Goal: Obtain resource: Obtain resource

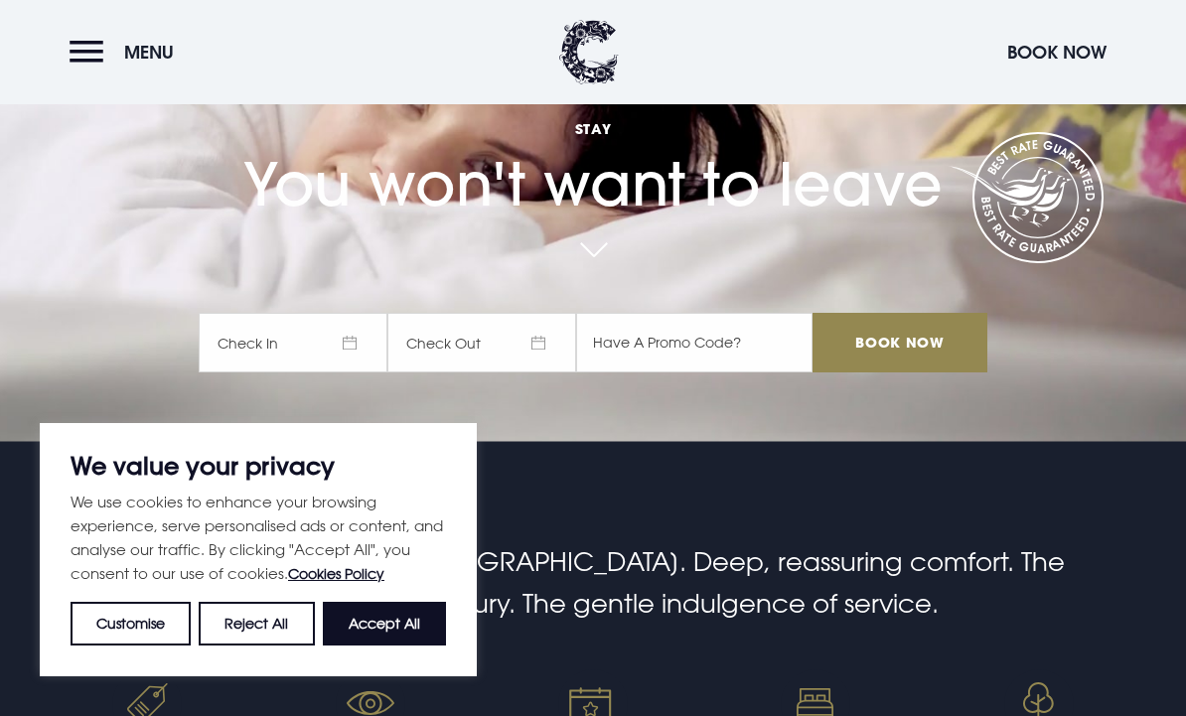
scroll to position [273, 0]
click at [389, 645] on button "Accept All" at bounding box center [384, 624] width 123 height 44
checkbox input "true"
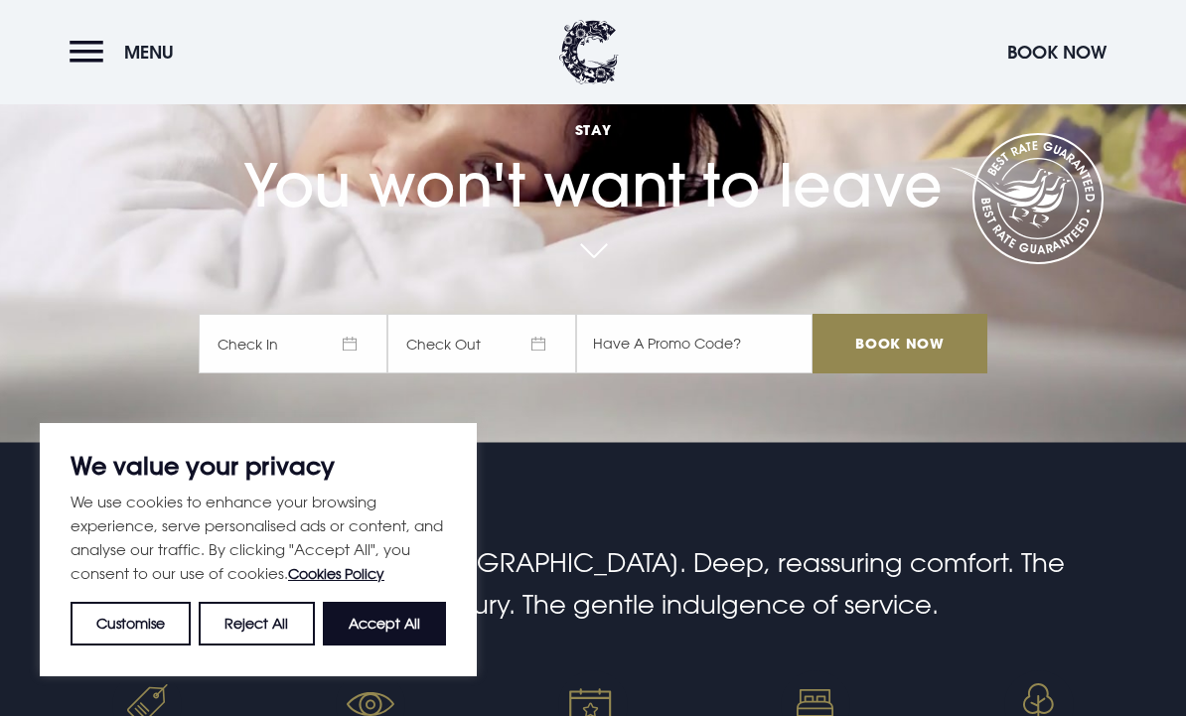
checkbox input "true"
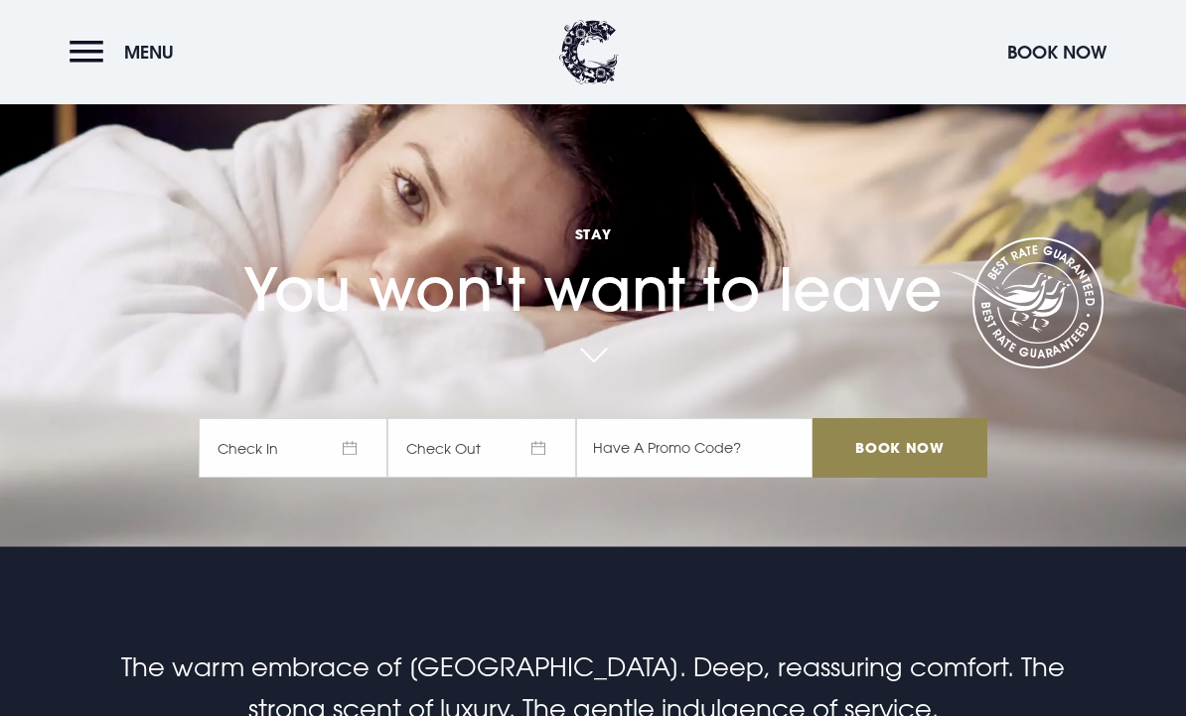
scroll to position [0, 0]
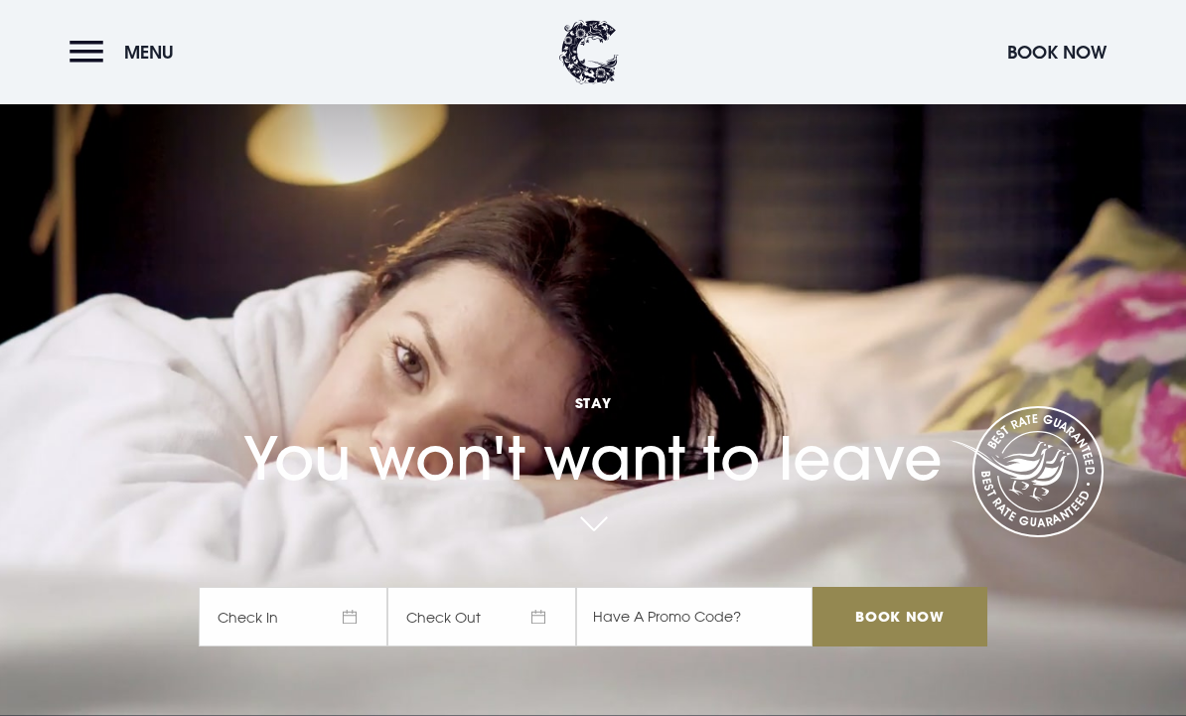
click at [89, 42] on button "Menu" at bounding box center [127, 52] width 114 height 43
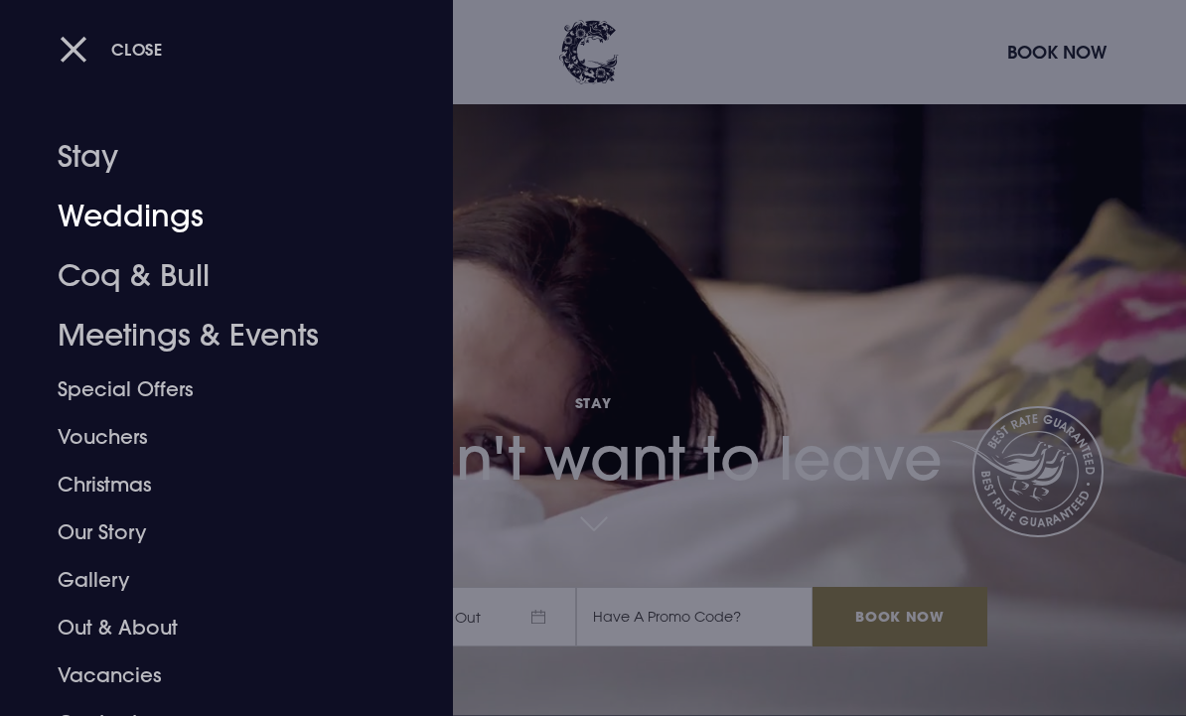
click at [108, 218] on link "Weddings" at bounding box center [213, 217] width 311 height 60
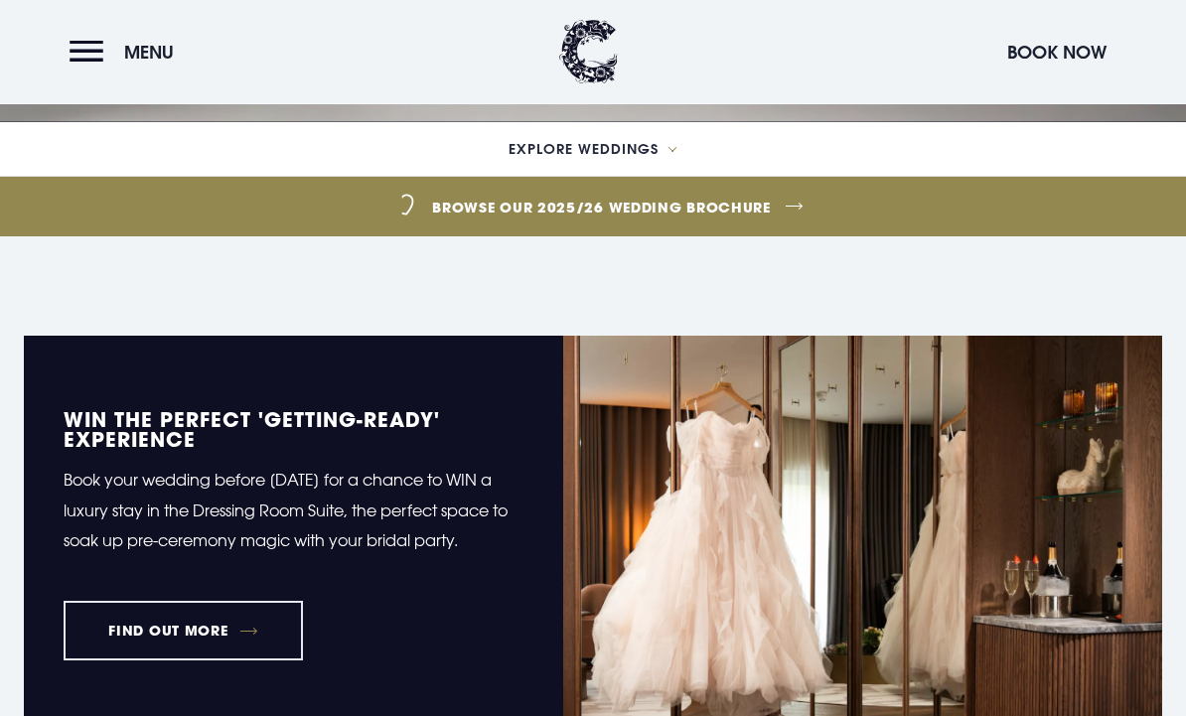
scroll to position [571, 0]
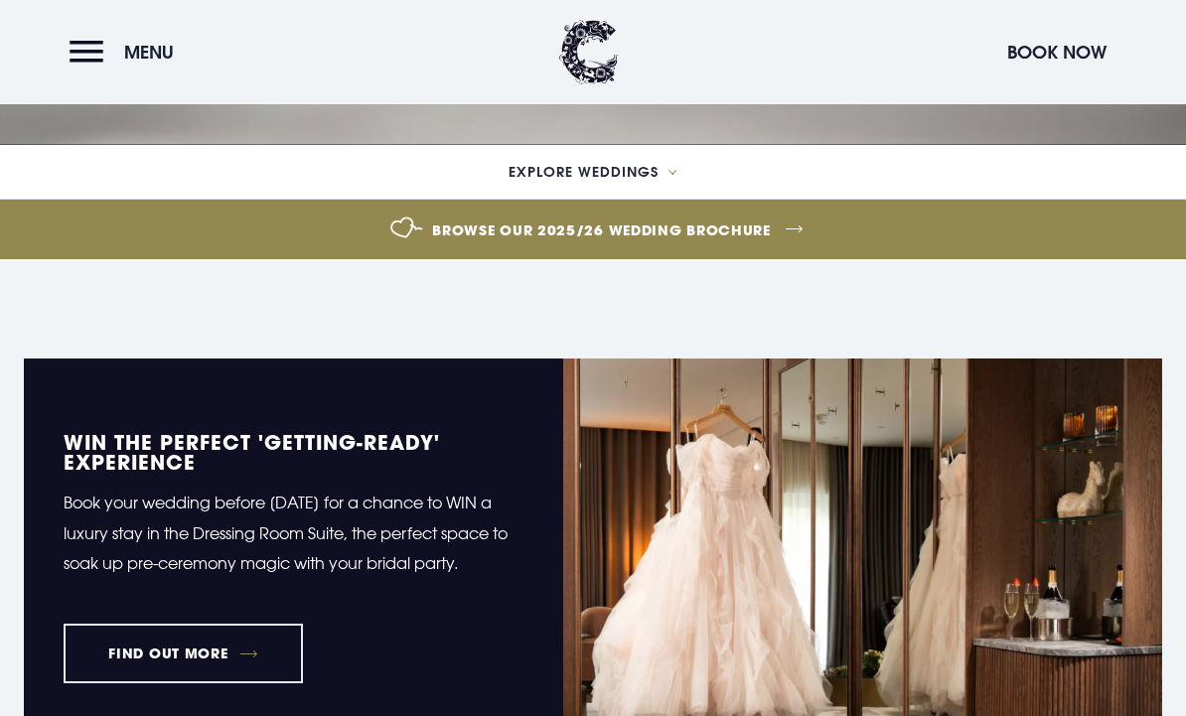
click at [734, 267] on link "Browse our 2025/26 wedding brochure" at bounding box center [601, 230] width 2710 height 74
